Goal: Information Seeking & Learning: Understand process/instructions

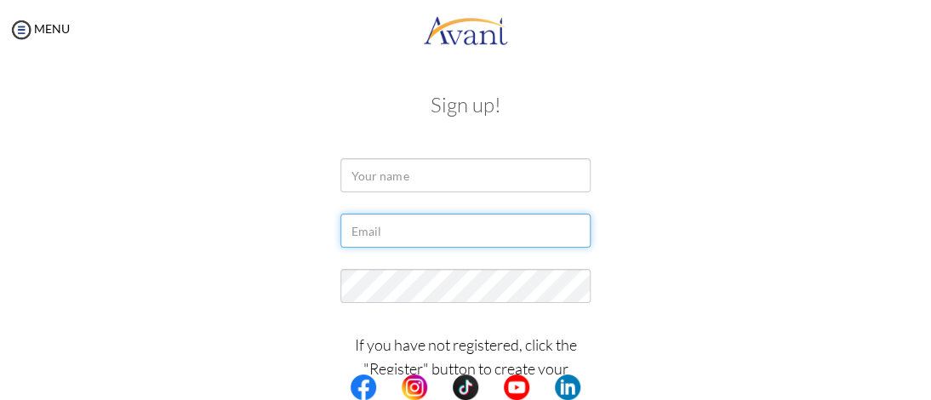
type input "[EMAIL_ADDRESS][DOMAIN_NAME]"
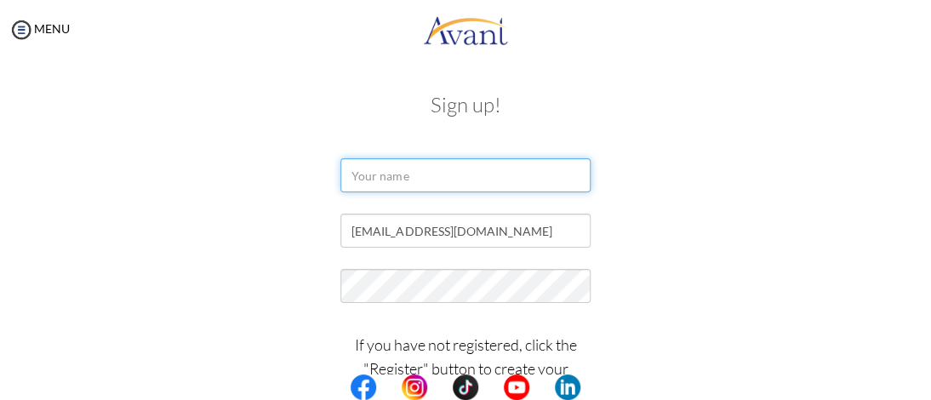
click at [384, 174] on input "text" at bounding box center [464, 175] width 249 height 34
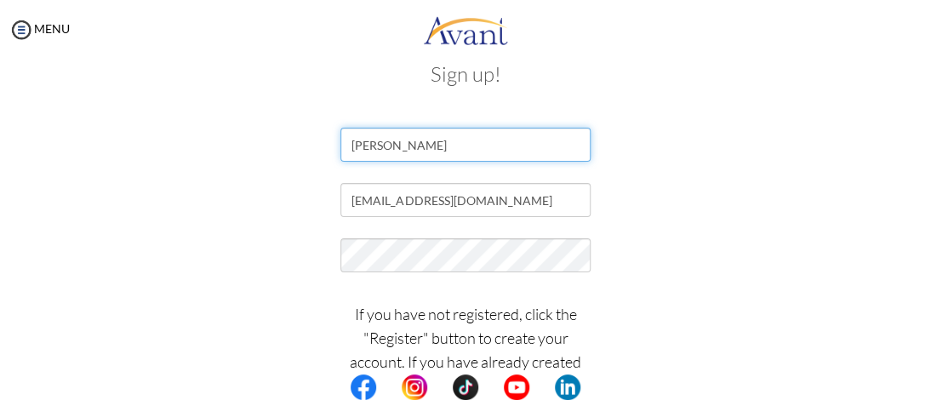
scroll to position [31, 0]
type input "Naomi Were"
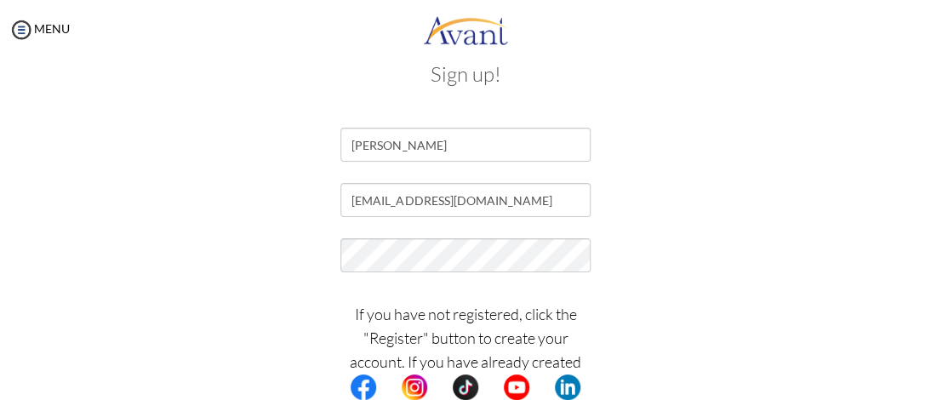
click at [919, 395] on center at bounding box center [465, 387] width 931 height 26
click at [920, 394] on center at bounding box center [465, 387] width 931 height 26
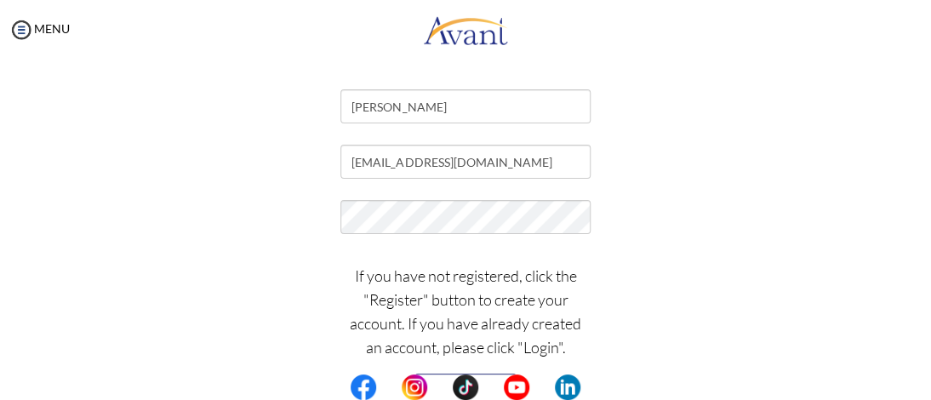
scroll to position [71, 0]
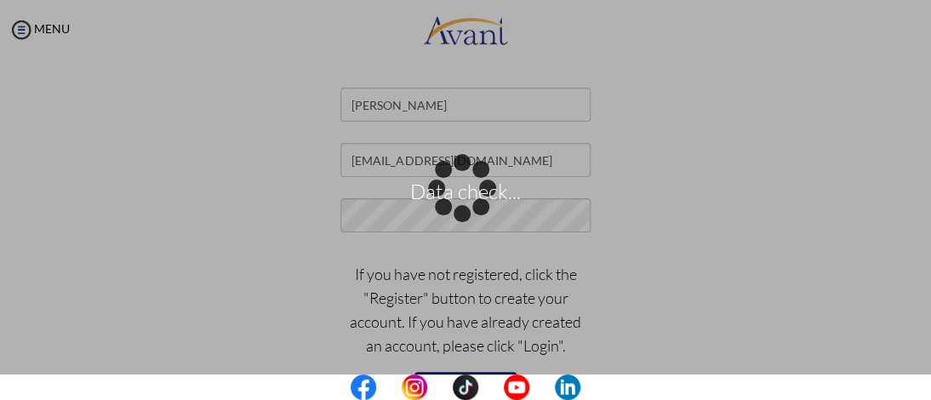
click at [922, 396] on center at bounding box center [465, 387] width 931 height 26
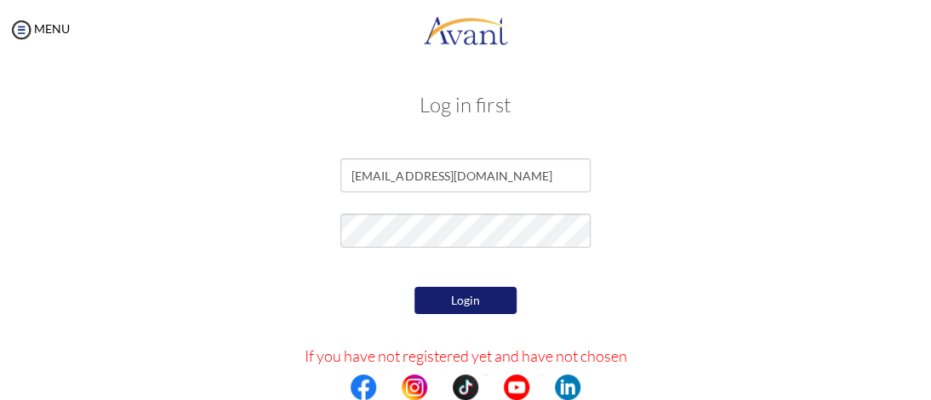
click at [462, 300] on button "Login" at bounding box center [465, 300] width 102 height 27
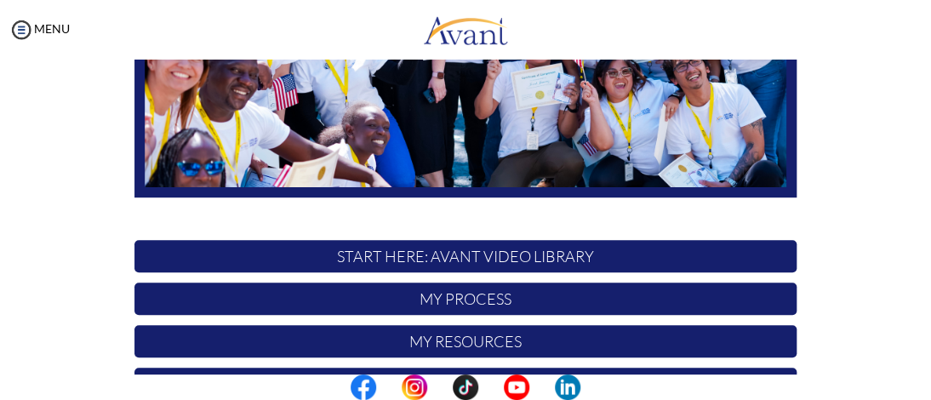
scroll to position [345, 0]
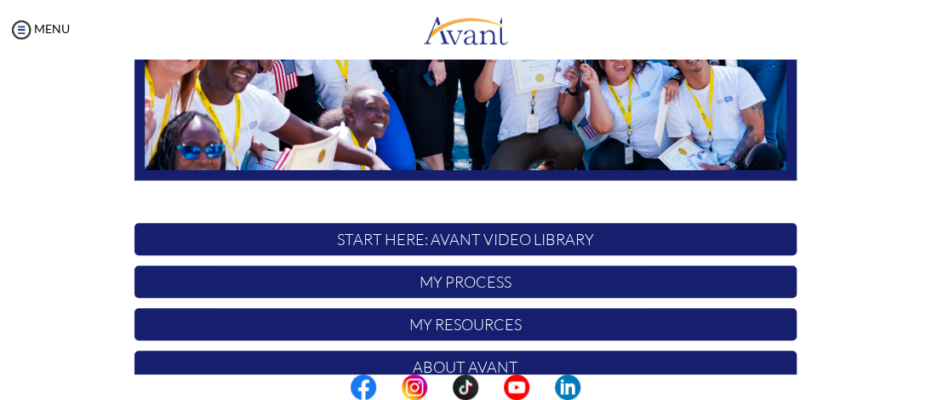
click at [464, 240] on p "START HERE: Avant Video Library" at bounding box center [465, 239] width 662 height 32
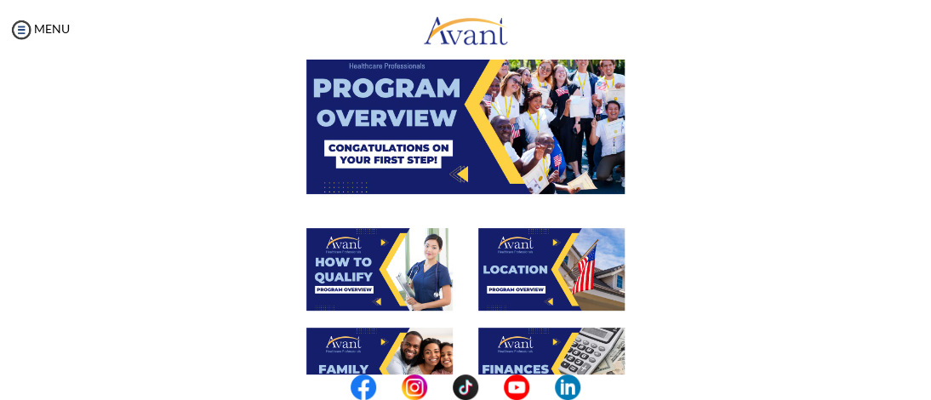
scroll to position [131, 0]
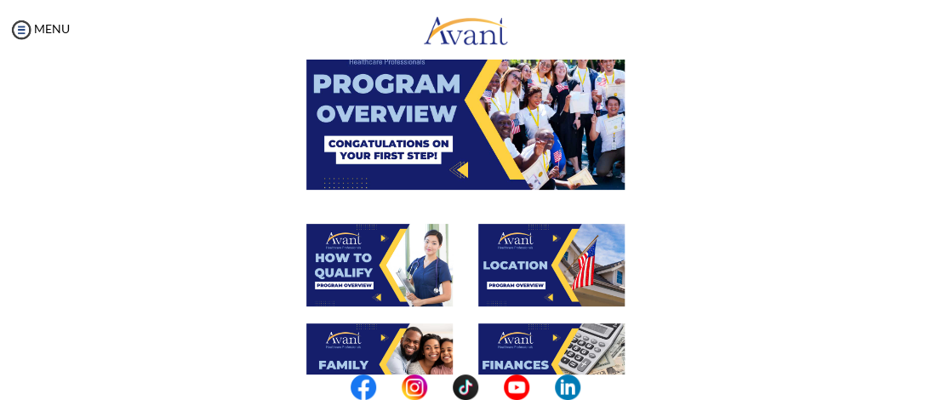
click at [453, 159] on img at bounding box center [465, 99] width 318 height 179
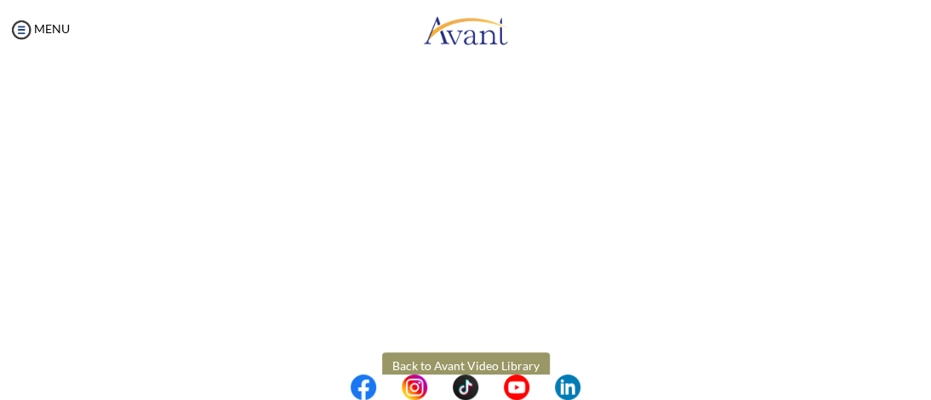
scroll to position [340, 0]
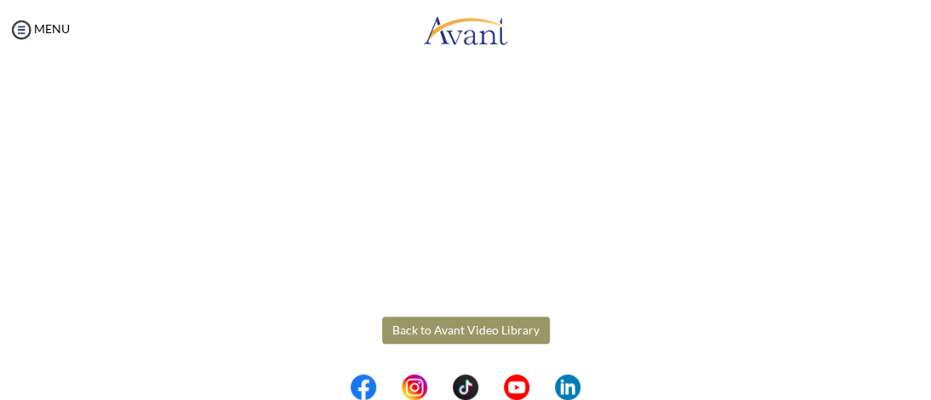
click at [923, 389] on center at bounding box center [465, 387] width 931 height 26
click at [923, 393] on center at bounding box center [465, 387] width 931 height 26
click at [459, 331] on button "Back to Avant Video Library" at bounding box center [466, 329] width 168 height 27
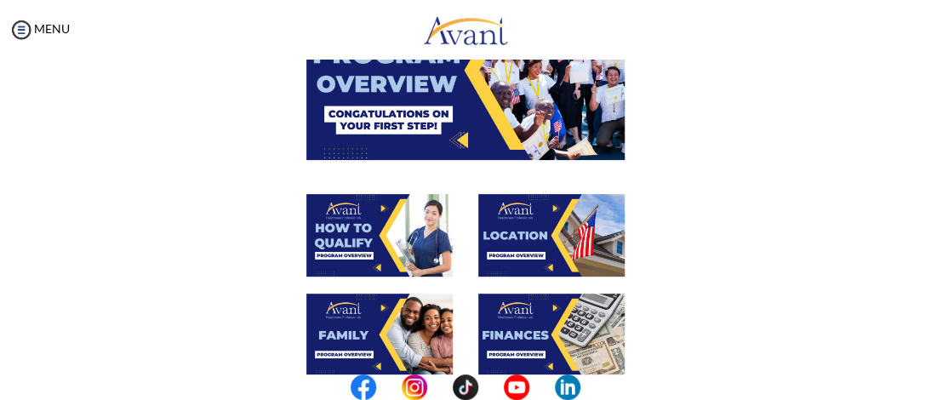
scroll to position [163, 0]
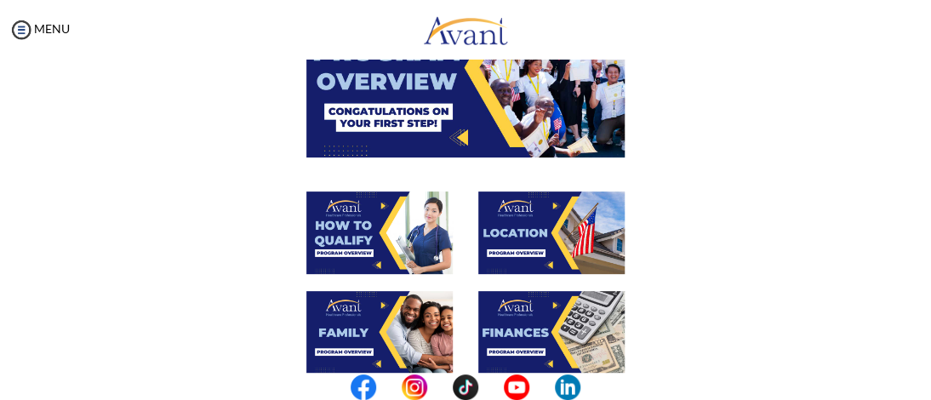
click at [478, 253] on img at bounding box center [551, 232] width 146 height 83
click at [474, 157] on img at bounding box center [465, 67] width 318 height 179
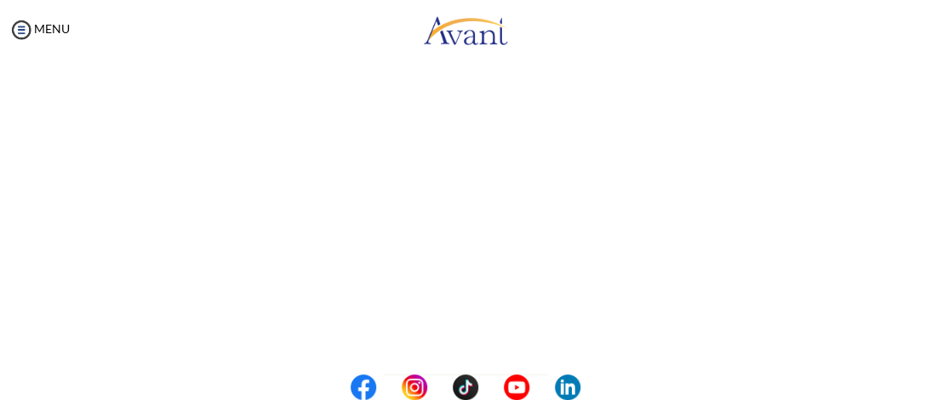
scroll to position [340, 0]
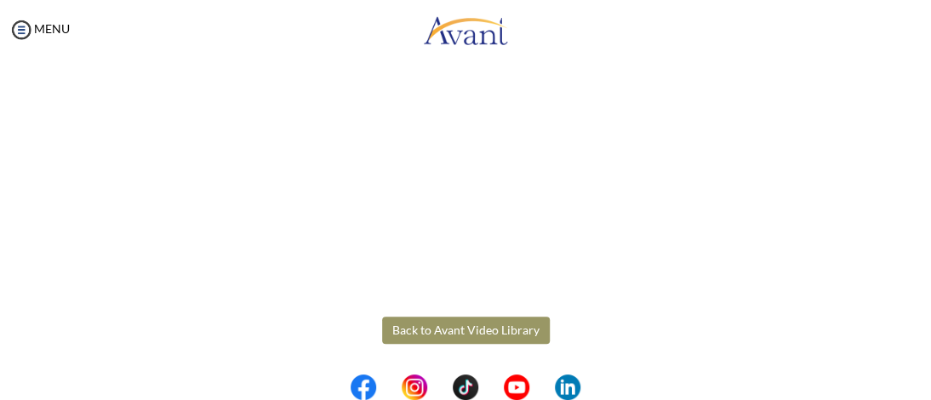
click at [509, 331] on button "Back to Avant Video Library" at bounding box center [466, 329] width 168 height 27
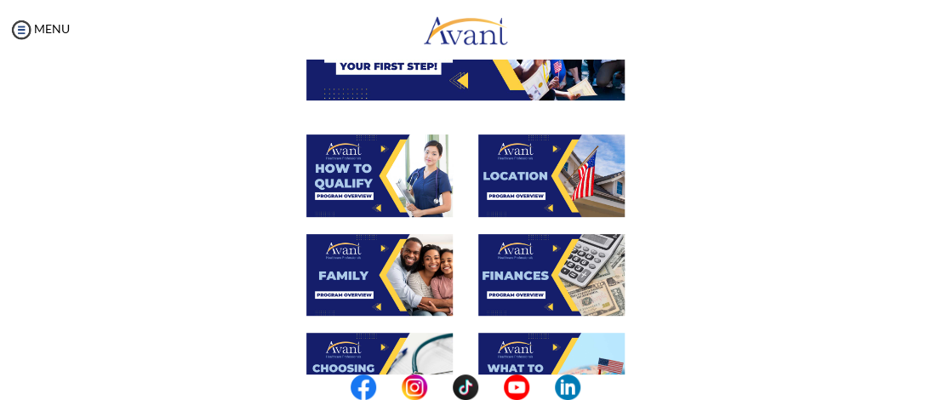
scroll to position [236, 0]
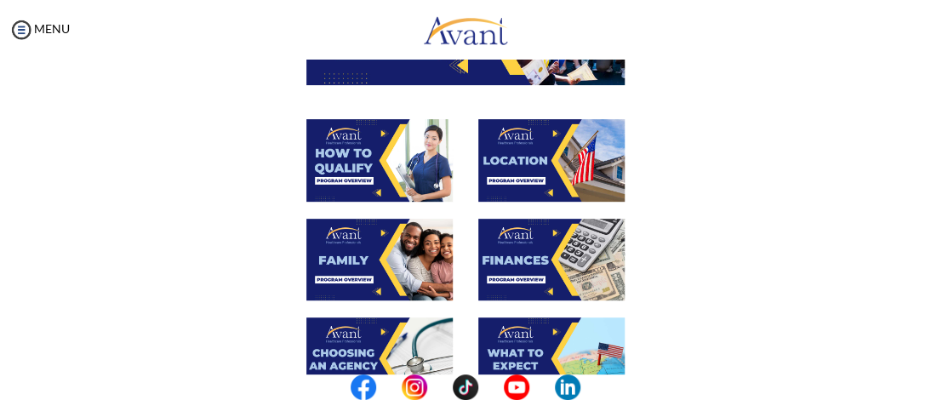
click at [406, 177] on img at bounding box center [379, 160] width 146 height 83
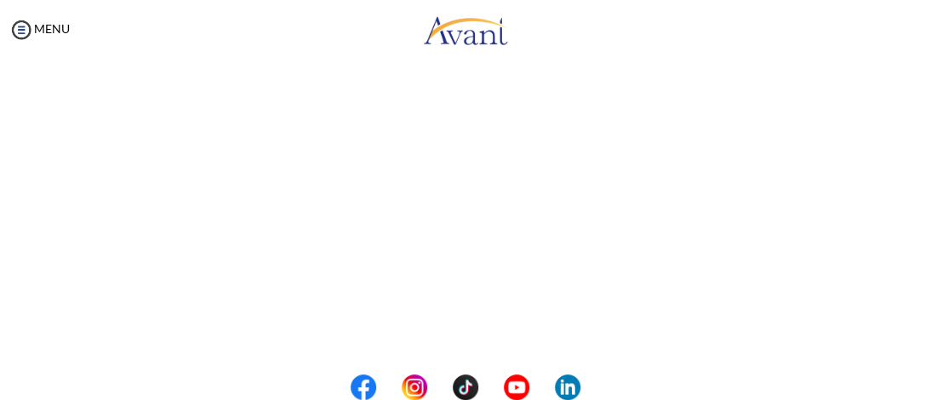
scroll to position [202, 0]
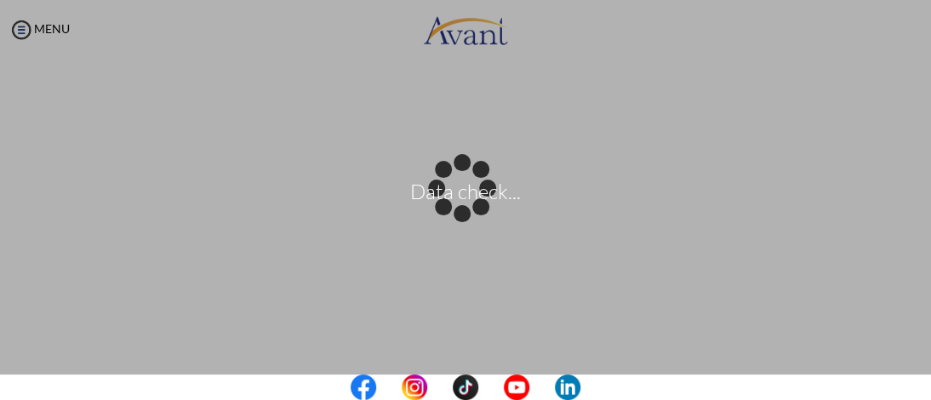
click at [921, 396] on center at bounding box center [465, 387] width 931 height 26
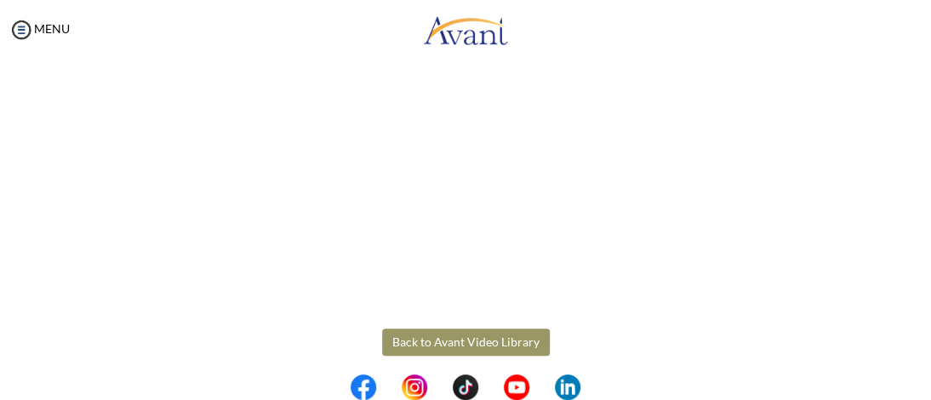
scroll to position [340, 0]
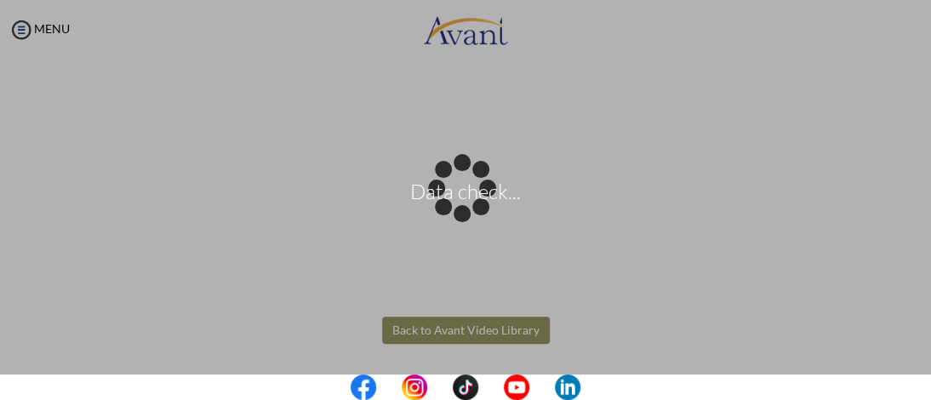
click at [481, 330] on body "Data check... Maintenance break. Please come back in 2 hours. MENU My Status Wh…" at bounding box center [465, 200] width 931 height 400
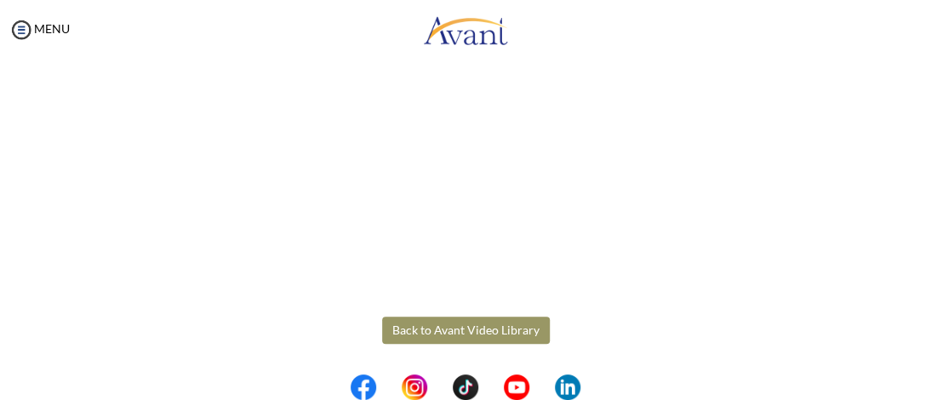
click at [481, 330] on button "Back to Avant Video Library" at bounding box center [466, 329] width 168 height 27
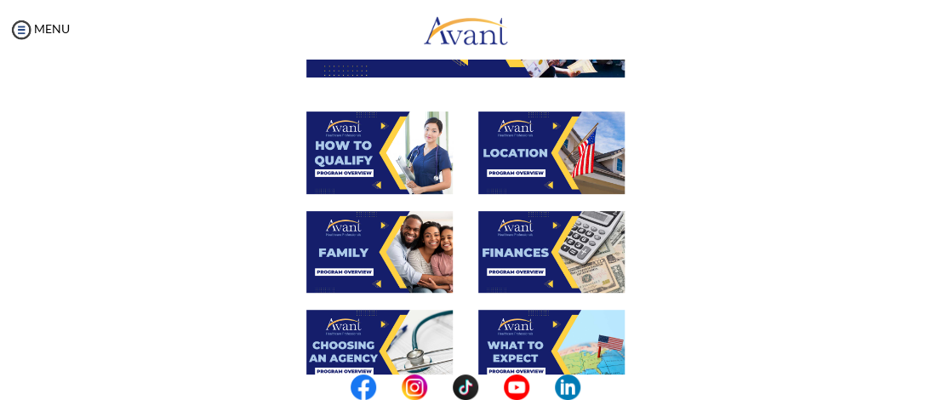
scroll to position [252, 0]
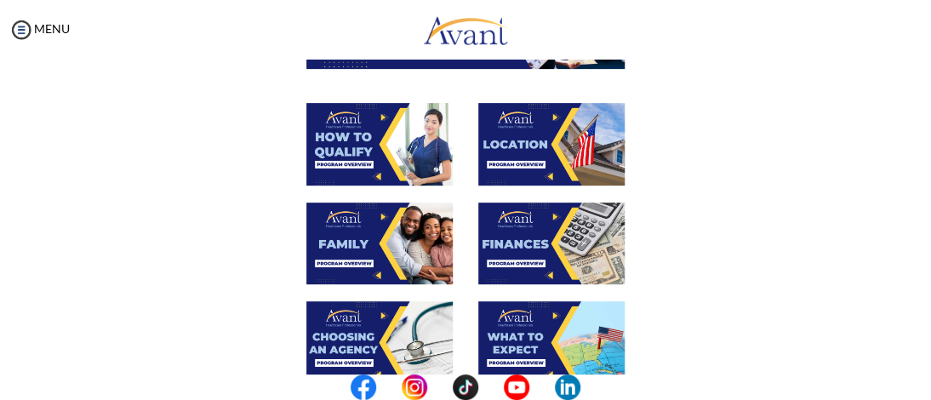
click at [517, 250] on img at bounding box center [551, 243] width 146 height 83
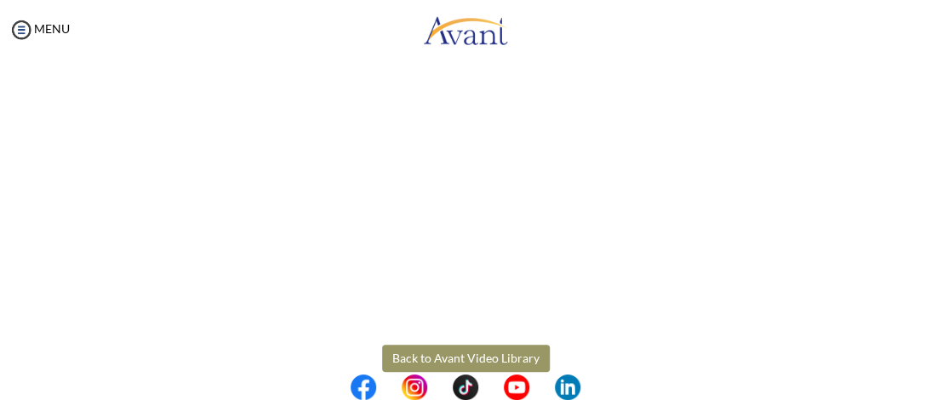
scroll to position [319, 0]
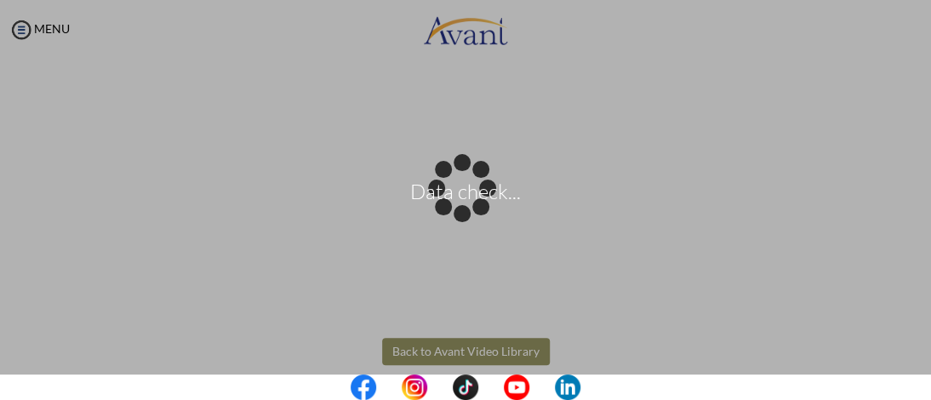
click at [487, 347] on body "Data check... Maintenance break. Please come back in 2 hours. MENU My Status Wh…" at bounding box center [465, 200] width 931 height 400
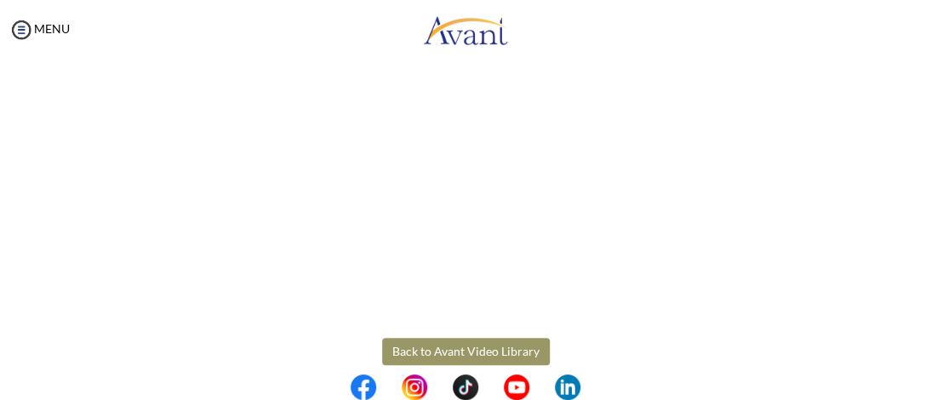
click at [487, 347] on button "Back to Avant Video Library" at bounding box center [466, 351] width 168 height 27
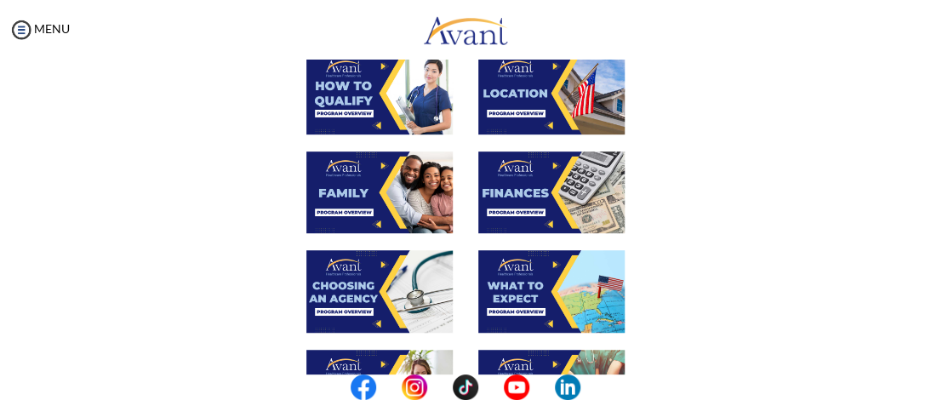
scroll to position [306, 0]
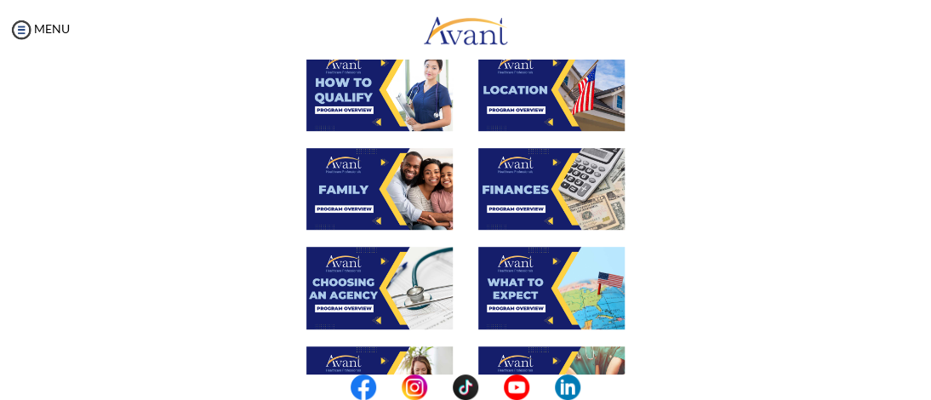
click at [515, 283] on img at bounding box center [551, 288] width 146 height 83
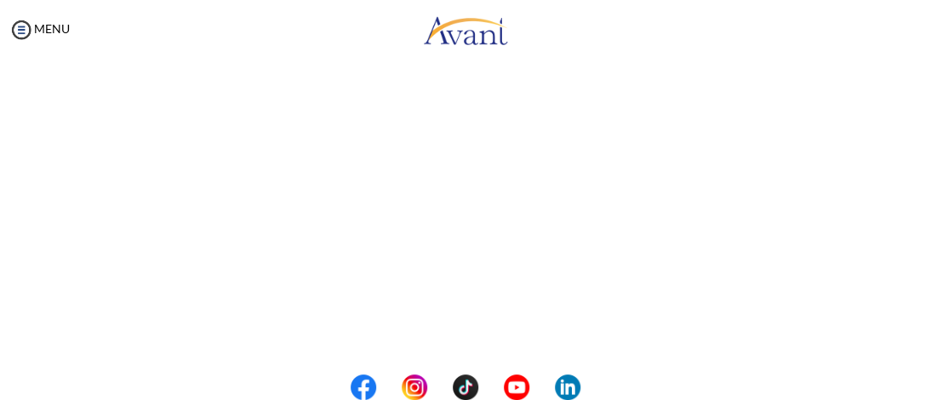
scroll to position [490, 0]
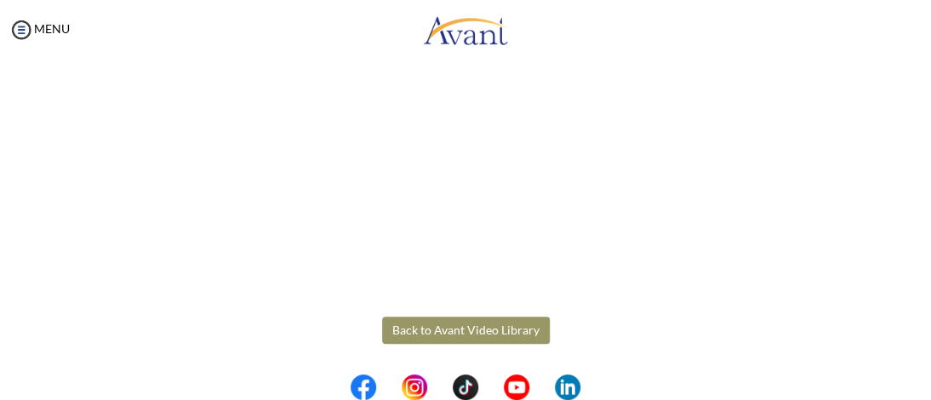
click at [485, 332] on body "Maintenance break. Please come back in 2 hours. MENU My Status What is the next…" at bounding box center [465, 200] width 931 height 400
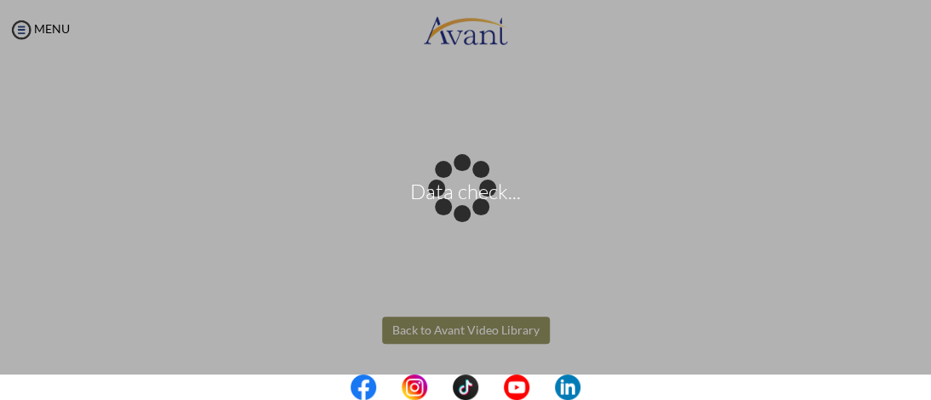
click at [477, 212] on div "Data check..." at bounding box center [465, 200] width 24 height 24
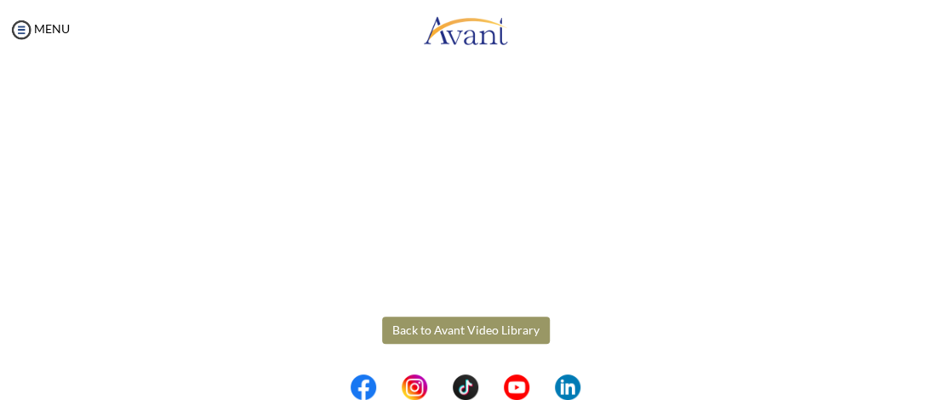
click at [485, 332] on button "Back to Avant Video Library" at bounding box center [466, 329] width 168 height 27
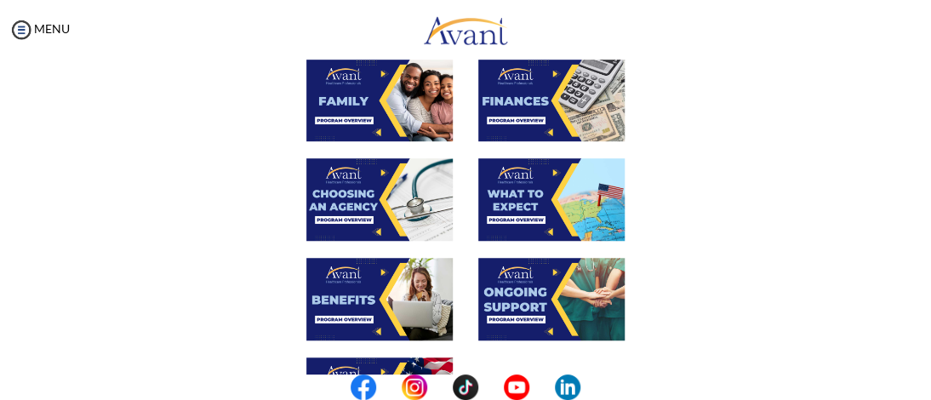
scroll to position [407, 0]
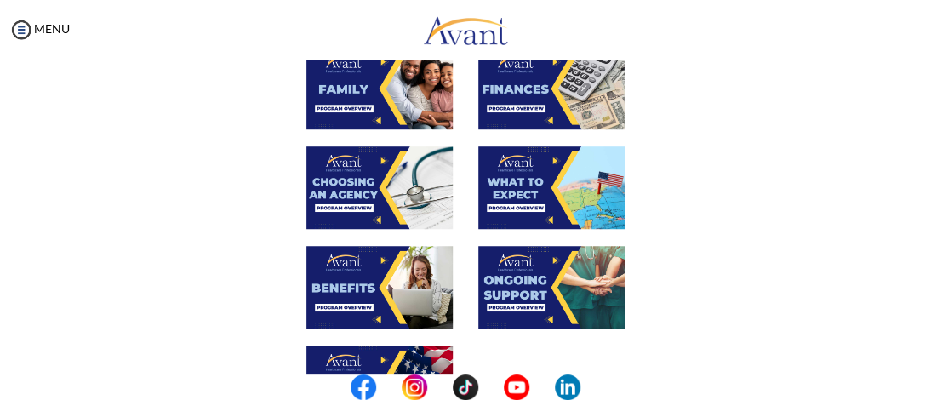
click at [500, 287] on img at bounding box center [551, 287] width 146 height 83
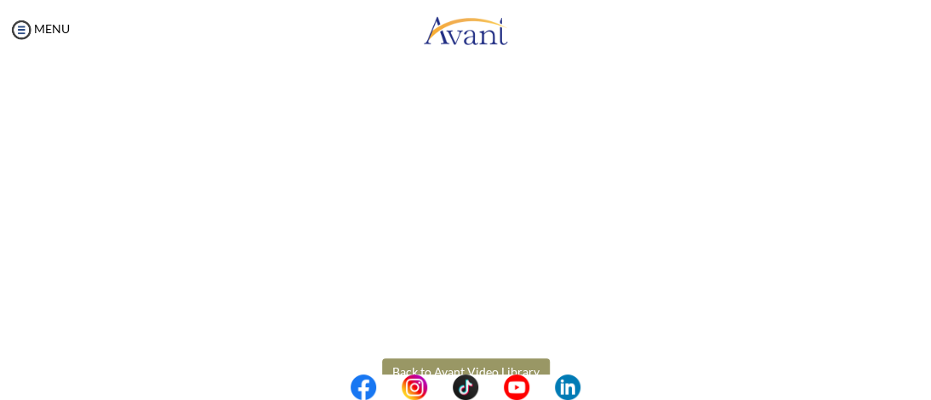
scroll to position [490, 0]
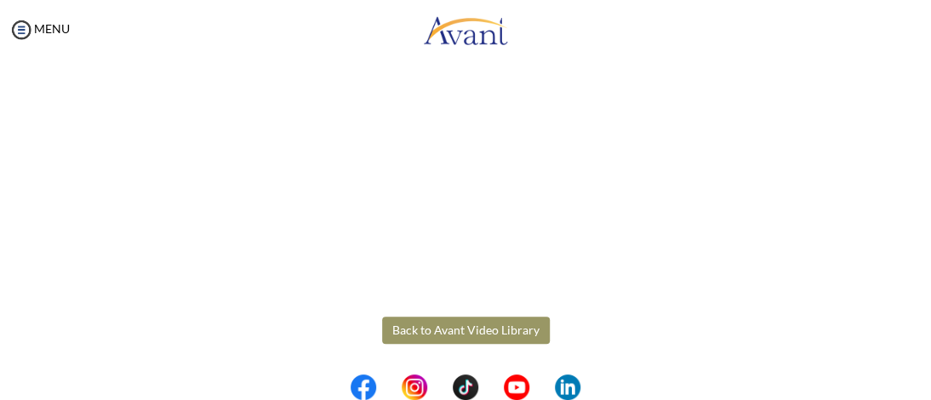
click at [493, 327] on body "Maintenance break. Please come back in 2 hours. MENU My Status What is the next…" at bounding box center [465, 200] width 931 height 400
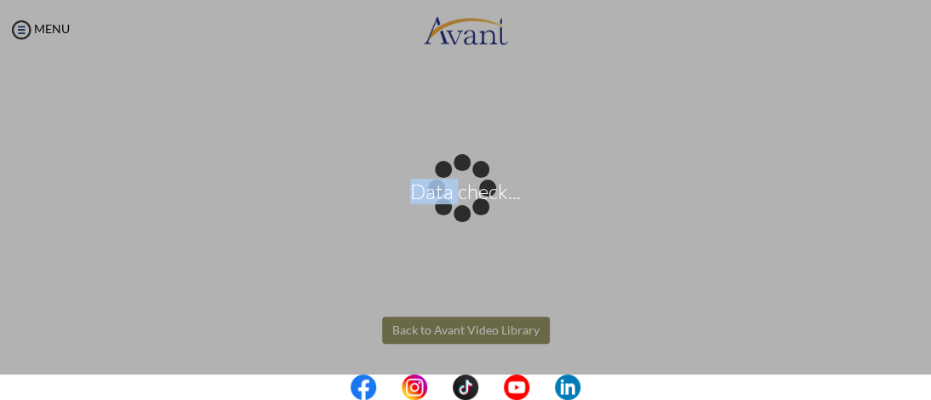
click at [477, 212] on div "Data check..." at bounding box center [465, 200] width 24 height 24
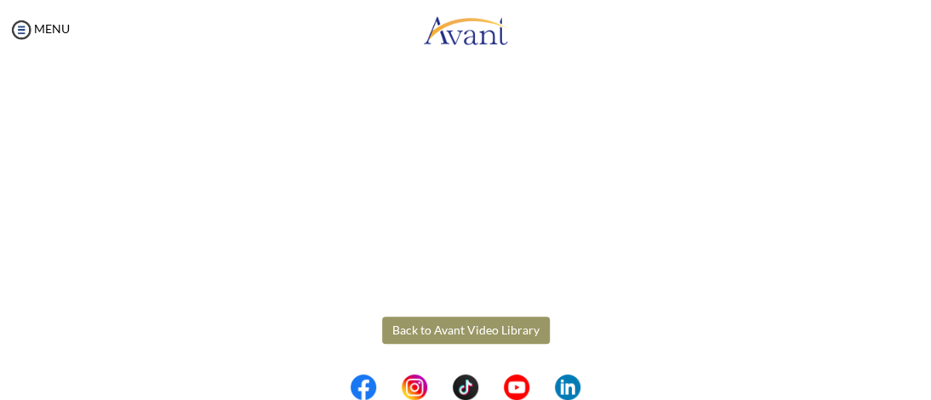
click at [493, 327] on button "Back to Avant Video Library" at bounding box center [466, 329] width 168 height 27
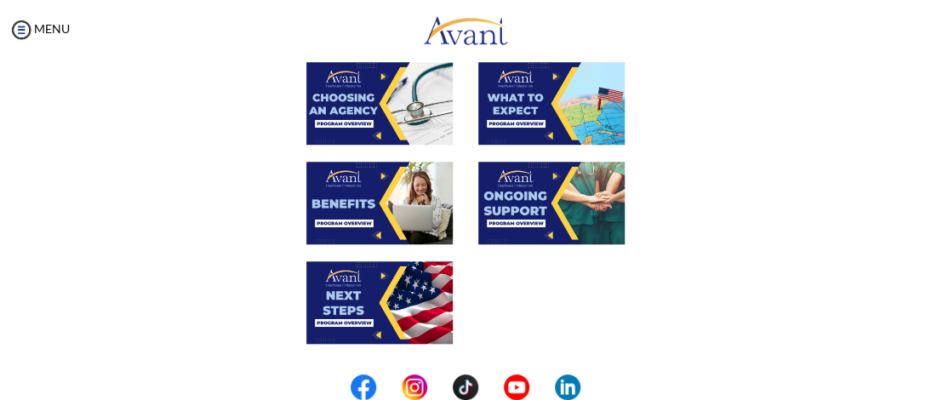
scroll to position [587, 0]
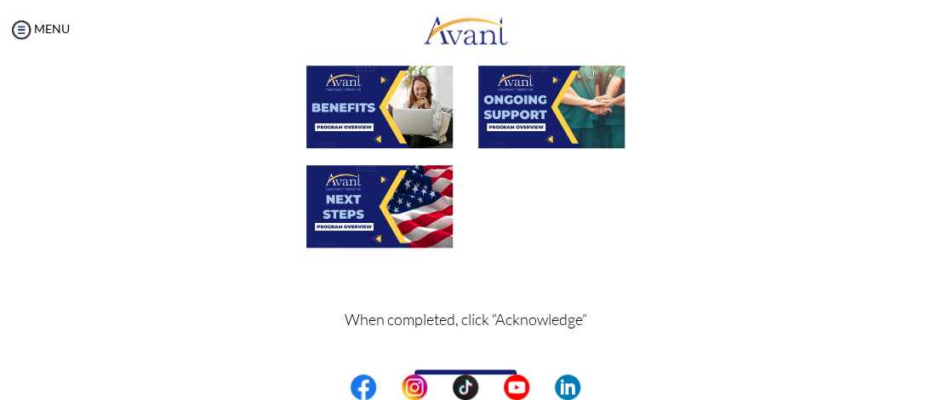
click at [373, 191] on img at bounding box center [379, 206] width 146 height 83
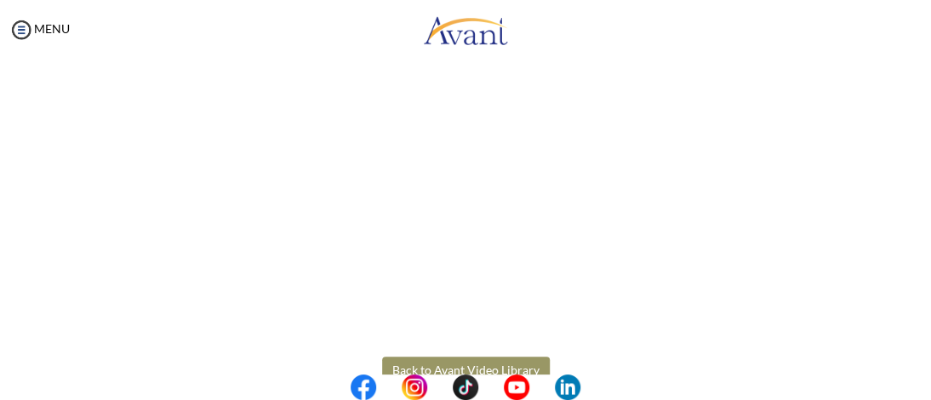
scroll to position [490, 0]
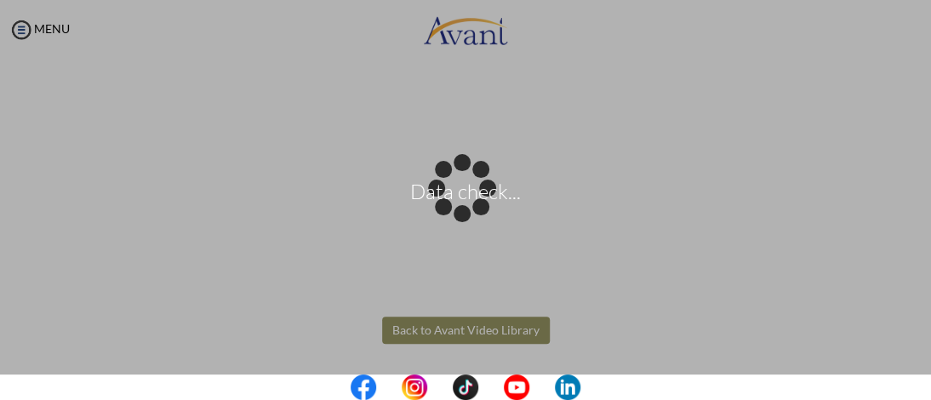
click at [445, 331] on body "Data check... Maintenance break. Please come back in 2 hours. MENU My Status Wh…" at bounding box center [465, 200] width 931 height 400
click at [453, 212] on div "Data check..." at bounding box center [465, 200] width 24 height 24
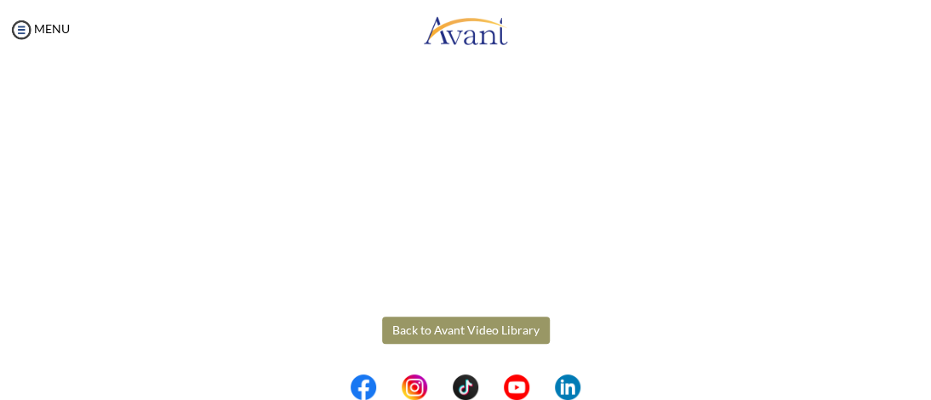
click at [445, 331] on button "Back to Avant Video Library" at bounding box center [466, 329] width 168 height 27
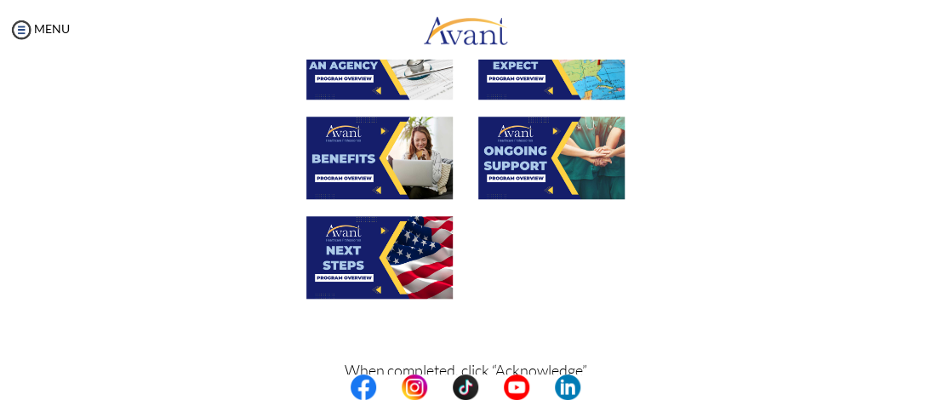
scroll to position [629, 0]
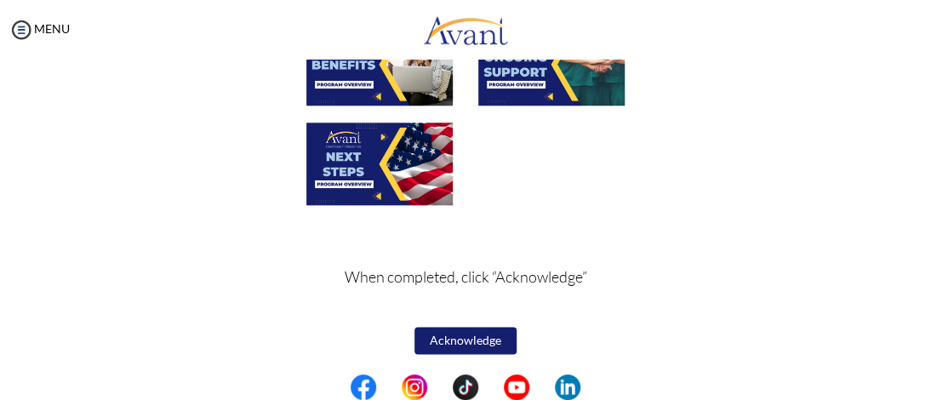
click at [473, 339] on button "Acknowledge" at bounding box center [465, 340] width 102 height 27
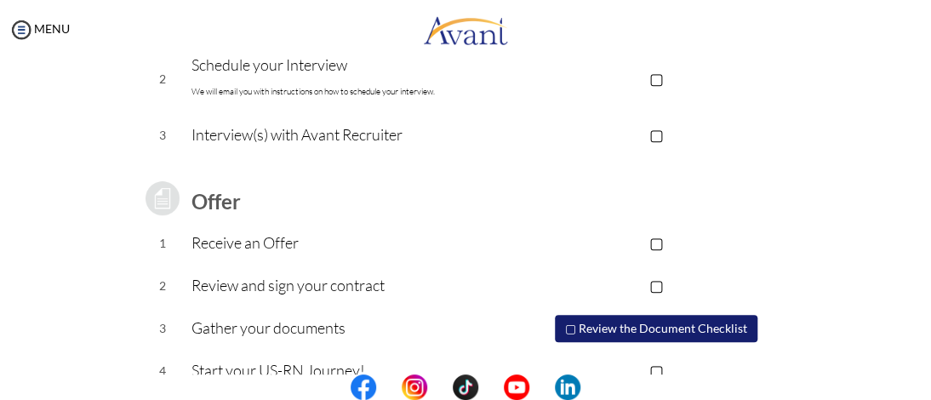
scroll to position [373, 0]
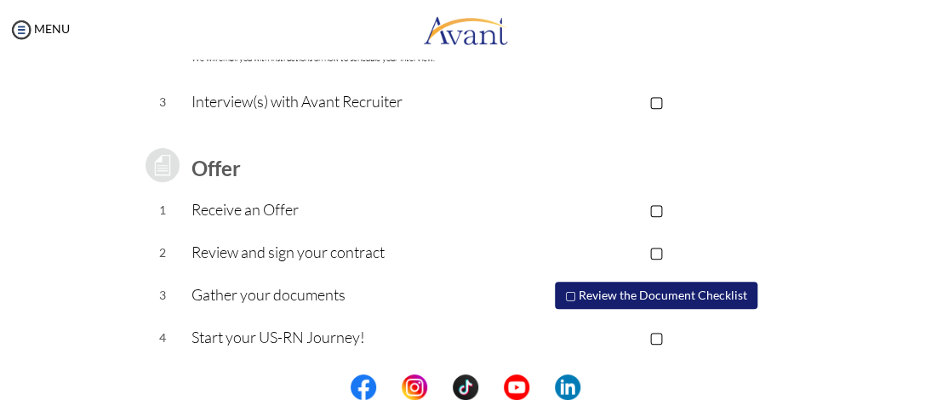
click at [694, 291] on button "▢ Review the Document Checklist" at bounding box center [656, 295] width 202 height 27
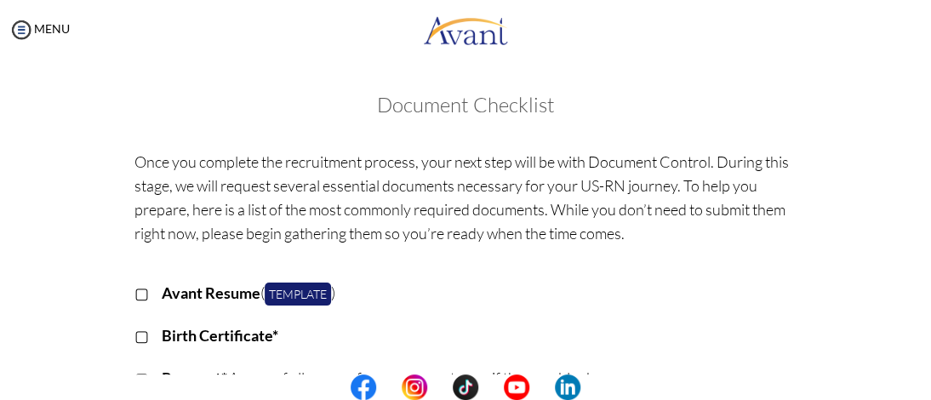
drag, startPoint x: 738, startPoint y: 235, endPoint x: 759, endPoint y: 235, distance: 20.4
click at [759, 235] on p "Once you complete the recruitment process, your next step will be with Document…" at bounding box center [465, 197] width 662 height 95
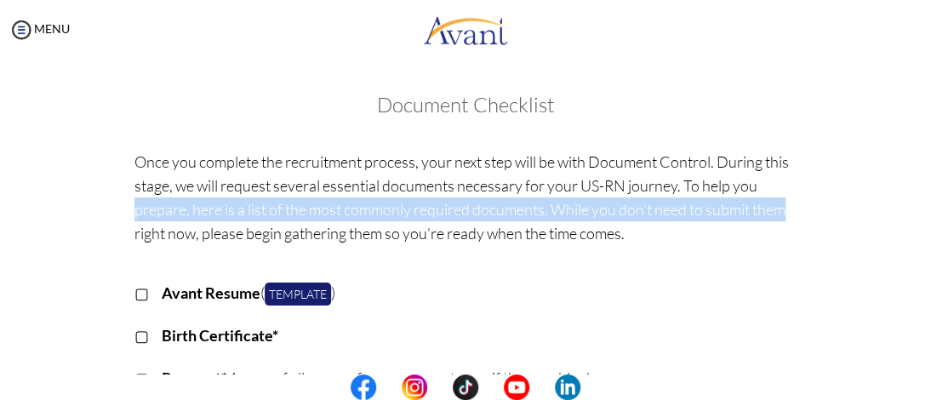
drag, startPoint x: 872, startPoint y: 199, endPoint x: 929, endPoint y: 186, distance: 58.4
click at [929, 186] on div "My Status What is the next step? We would like you to watch the introductory vi…" at bounding box center [465, 260] width 931 height 400
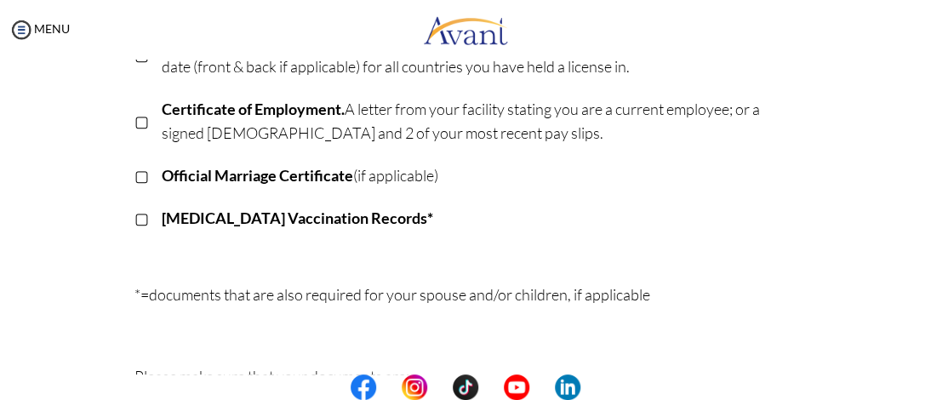
scroll to position [646, 0]
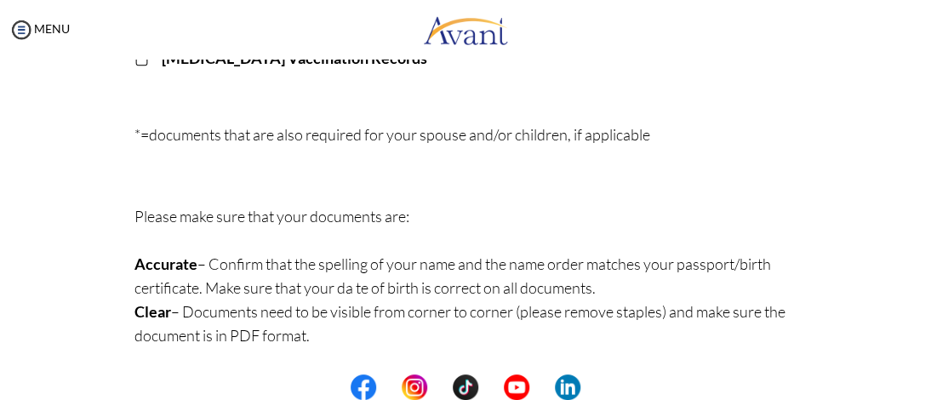
drag, startPoint x: 920, startPoint y: 385, endPoint x: 921, endPoint y: 374, distance: 11.2
click at [920, 385] on center at bounding box center [465, 387] width 931 height 26
click at [23, 22] on img at bounding box center [22, 30] width 26 height 26
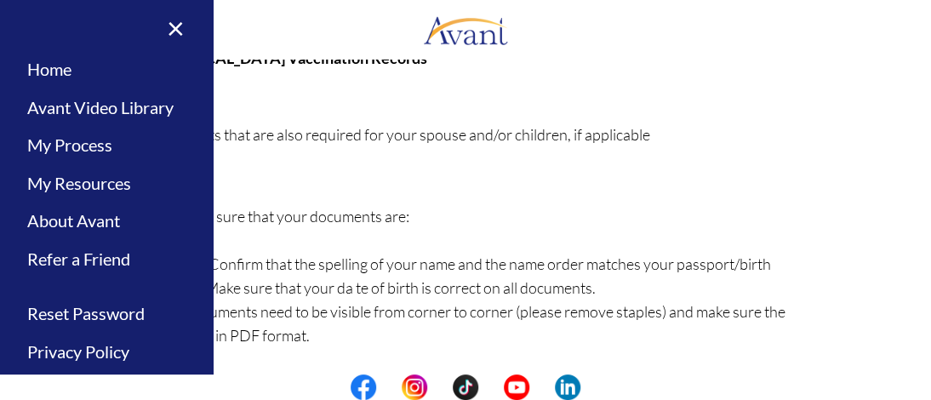
scroll to position [0, 0]
click at [94, 145] on link "My Process" at bounding box center [106, 146] width 213 height 38
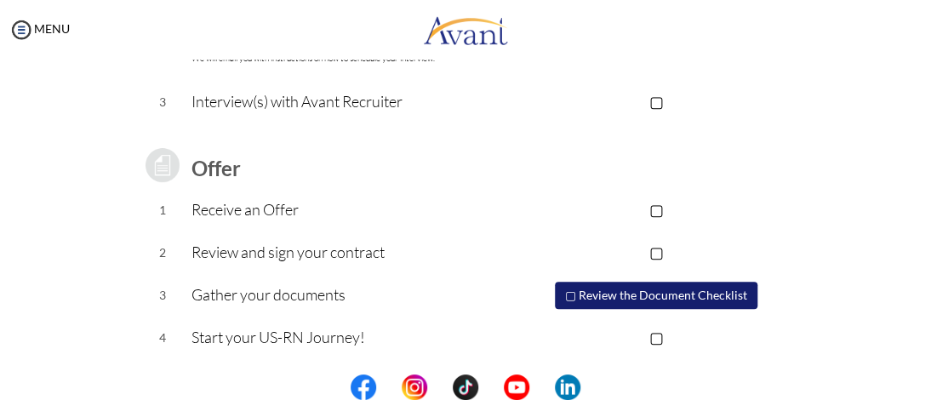
scroll to position [373, 0]
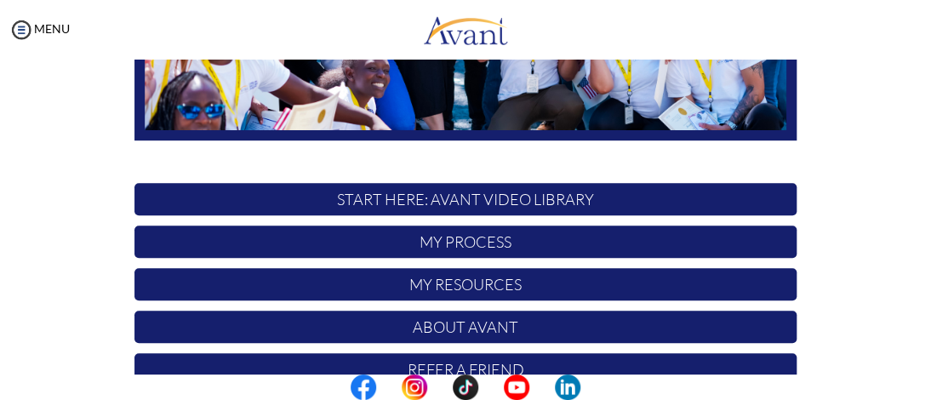
scroll to position [464, 0]
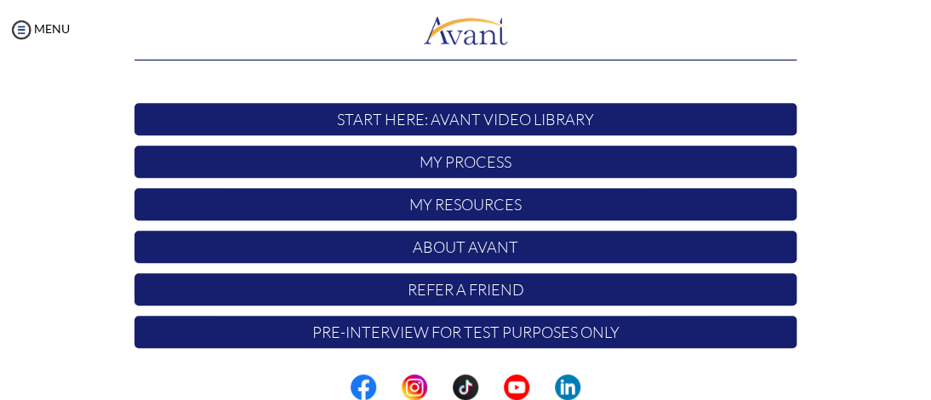
click at [470, 208] on p "My Resources" at bounding box center [465, 204] width 662 height 32
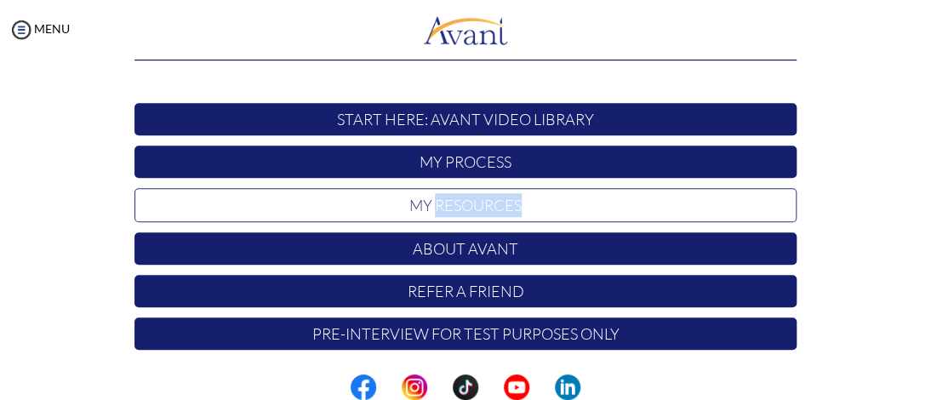
click at [470, 208] on p "My Resources" at bounding box center [465, 205] width 662 height 34
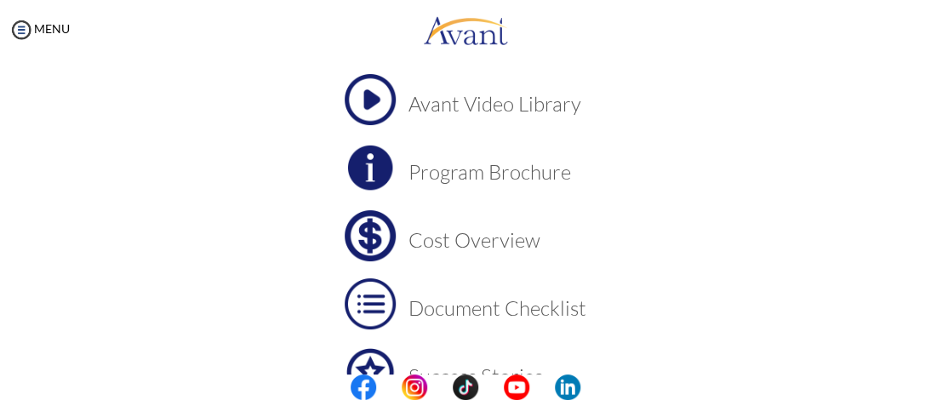
scroll to position [110, 0]
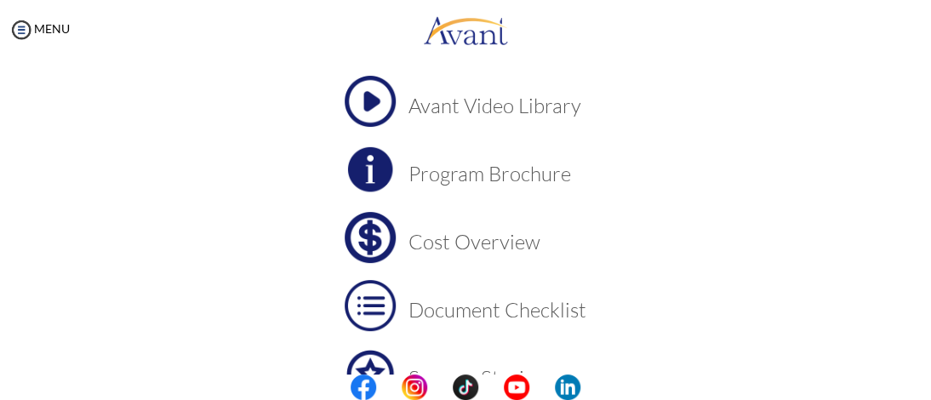
click at [367, 100] on img at bounding box center [370, 101] width 51 height 51
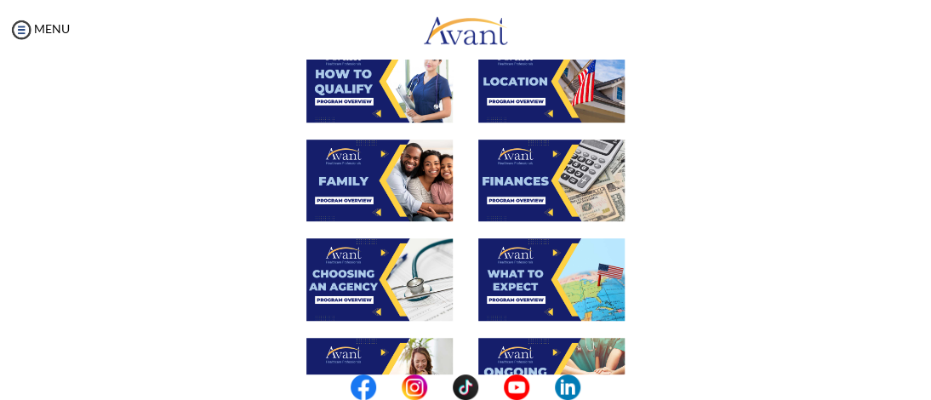
scroll to position [629, 0]
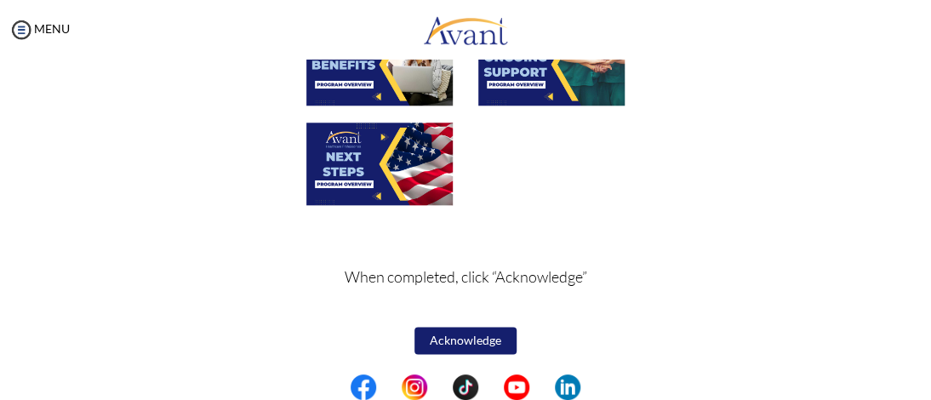
click at [474, 336] on button "Acknowledge" at bounding box center [465, 340] width 102 height 27
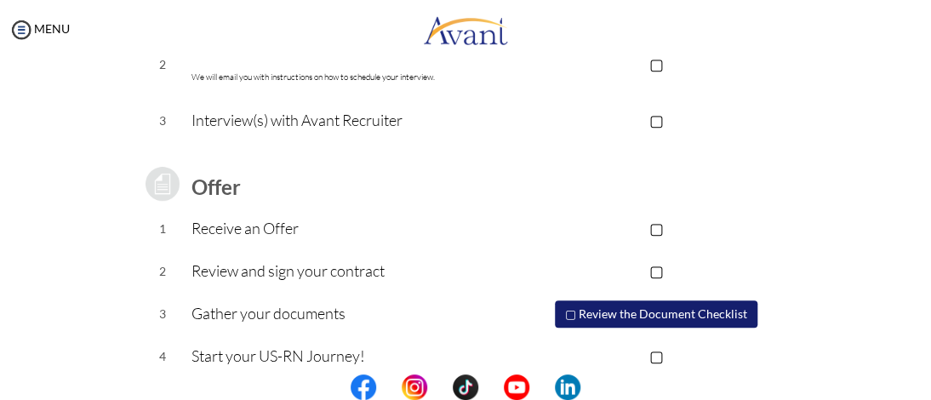
scroll to position [373, 0]
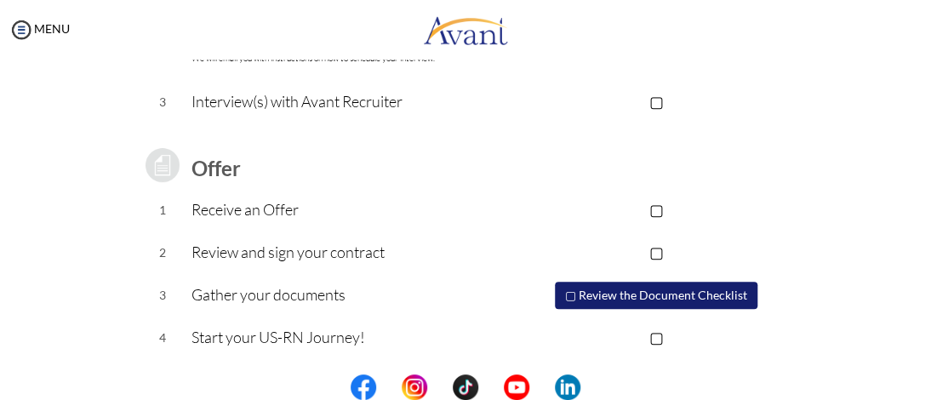
click at [692, 296] on button "▢ Review the Document Checklist" at bounding box center [656, 295] width 202 height 27
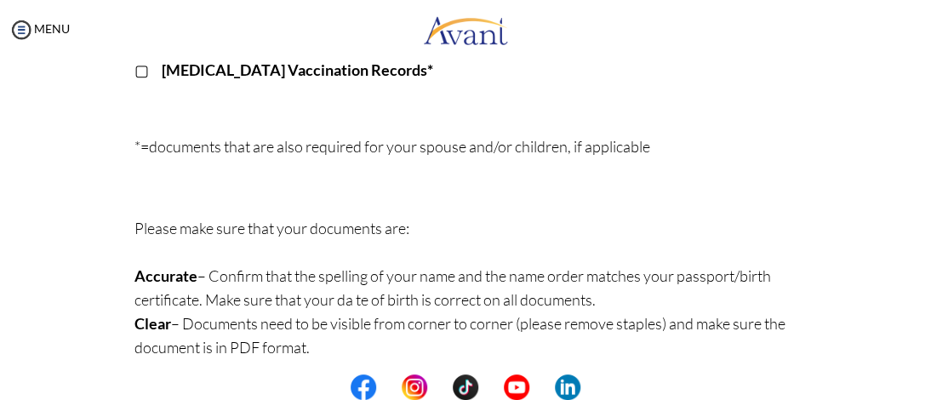
scroll to position [646, 0]
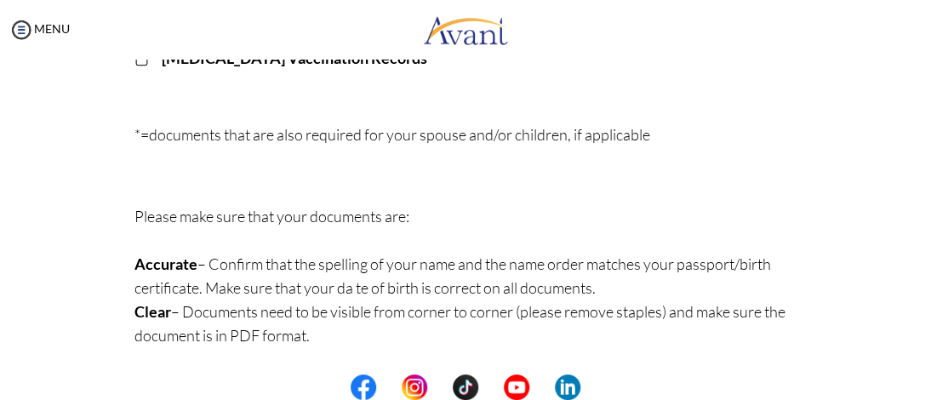
click at [925, 387] on center at bounding box center [465, 387] width 931 height 26
click at [925, 392] on center at bounding box center [465, 387] width 931 height 26
click at [24, 29] on img at bounding box center [22, 30] width 26 height 26
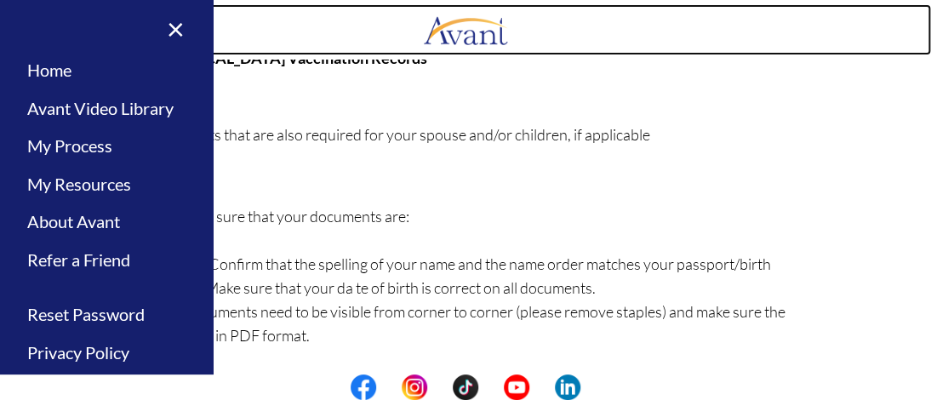
click at [259, 19] on link at bounding box center [465, 29] width 931 height 51
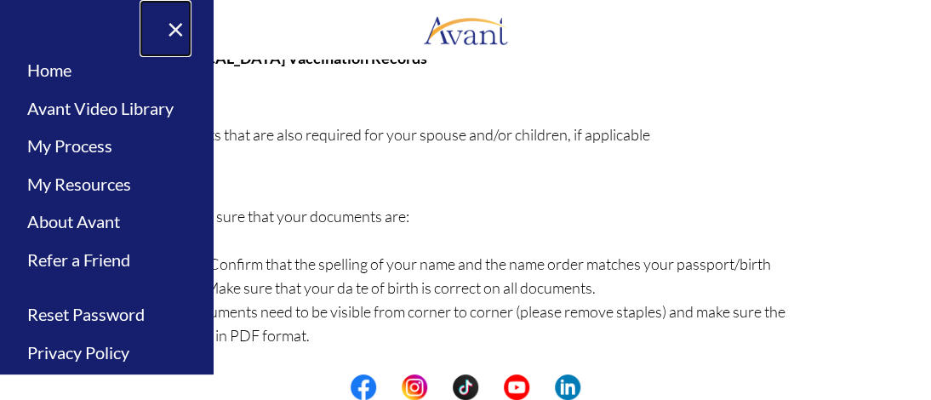
click at [158, 31] on link "×" at bounding box center [166, 28] width 52 height 57
